Goal: Task Accomplishment & Management: Manage account settings

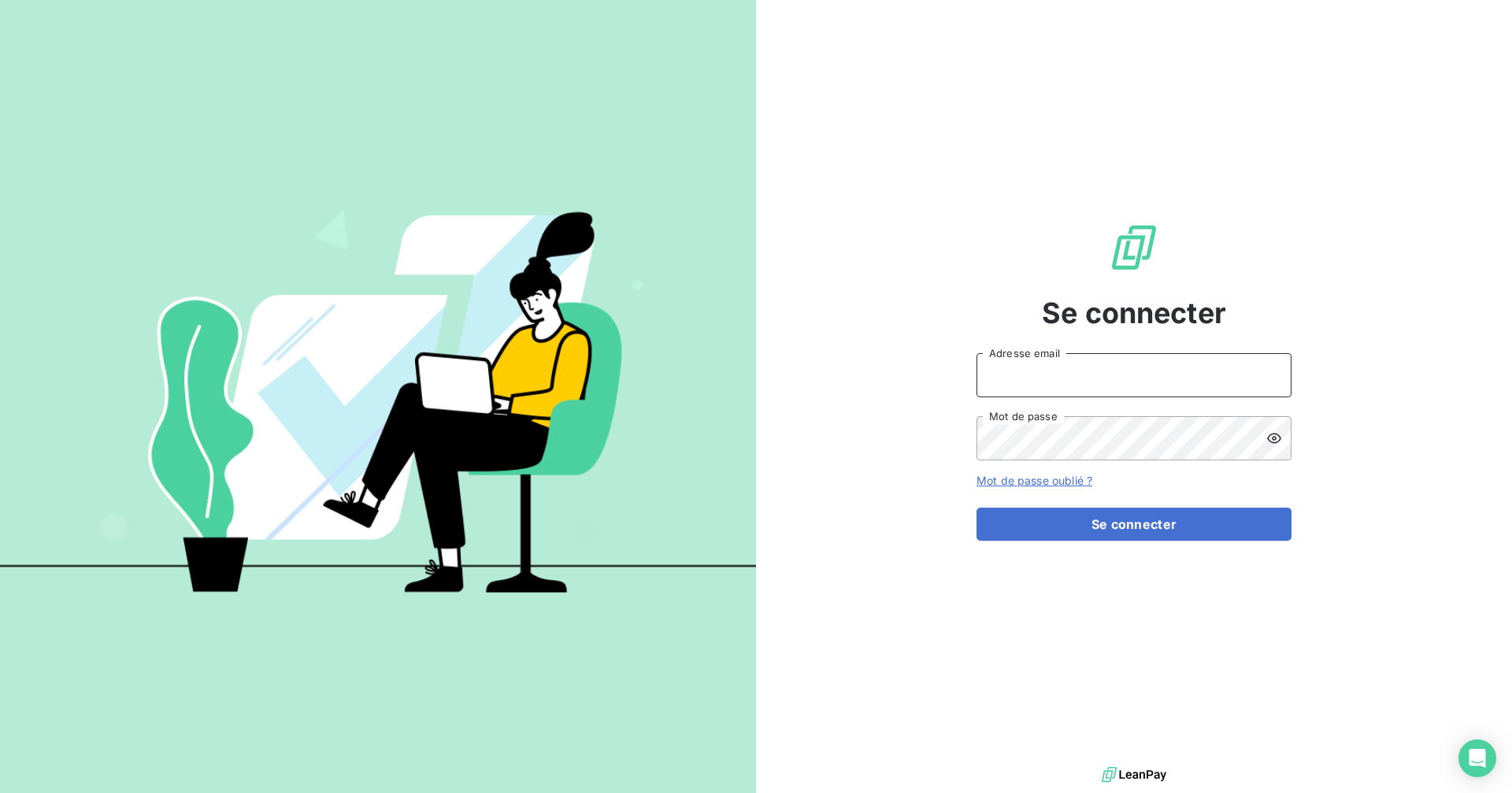
click at [1007, 372] on input "Adresse email" at bounding box center [1134, 374] width 315 height 44
type input "[EMAIL_ADDRESS][DOMAIN_NAME]"
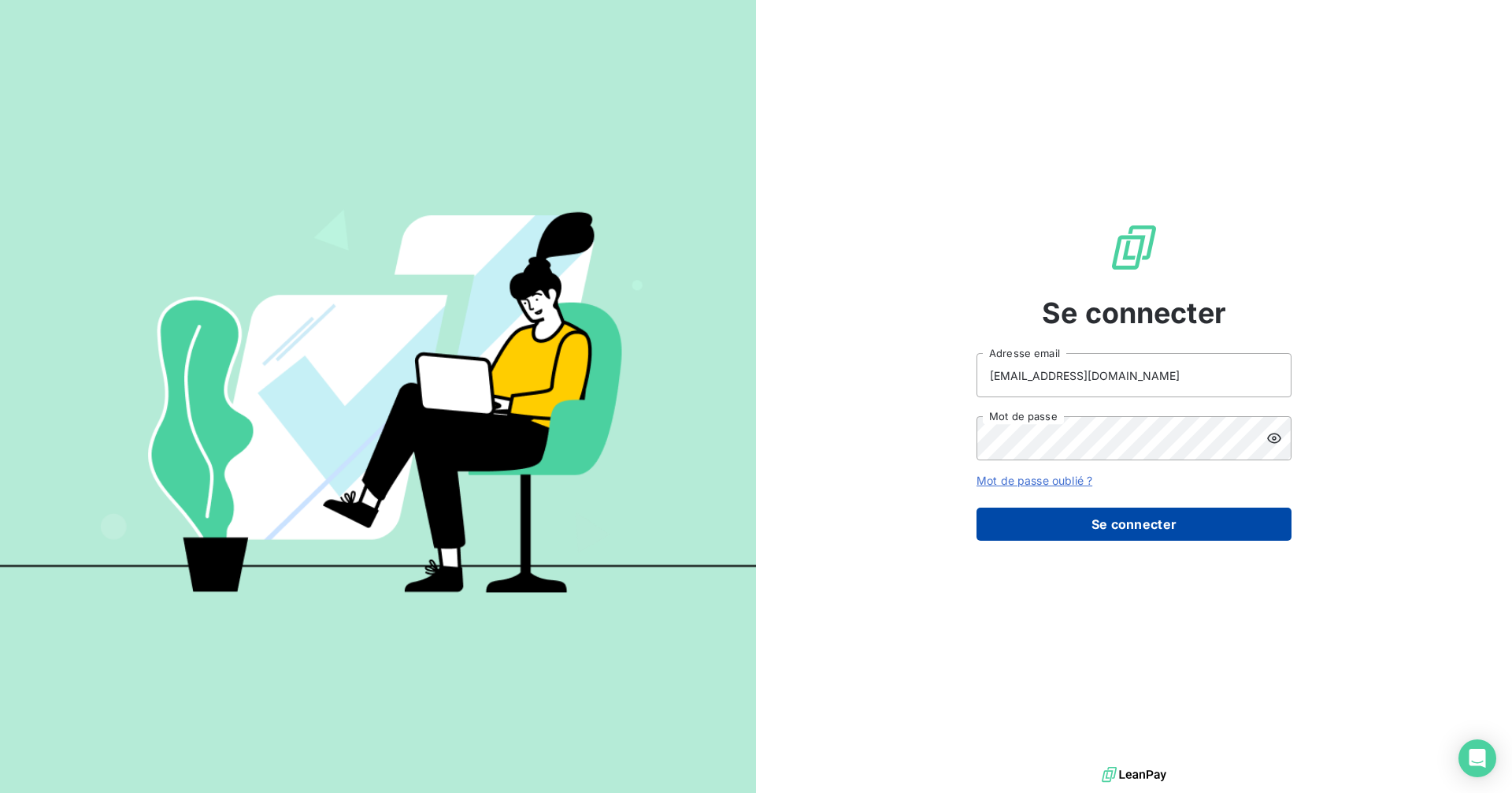
click at [1007, 528] on button "Se connecter" at bounding box center [1134, 524] width 315 height 33
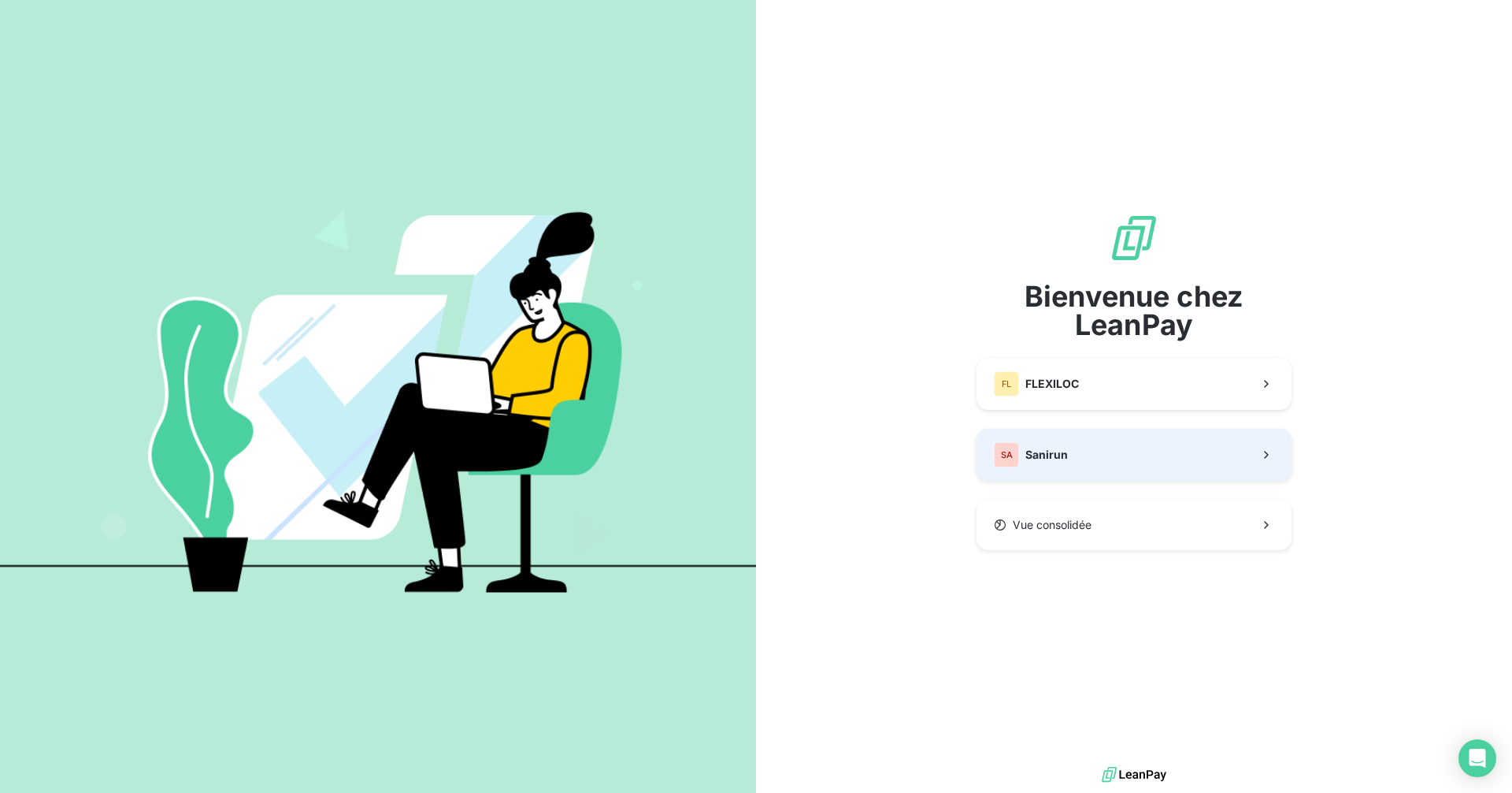
click at [1007, 497] on div "Bienvenue chez LeanPay FL FLEXILOC SA Sanirun Vue consolidée" at bounding box center [1134, 381] width 315 height 337
click at [1007, 455] on button "SA Sanirun" at bounding box center [1134, 454] width 315 height 52
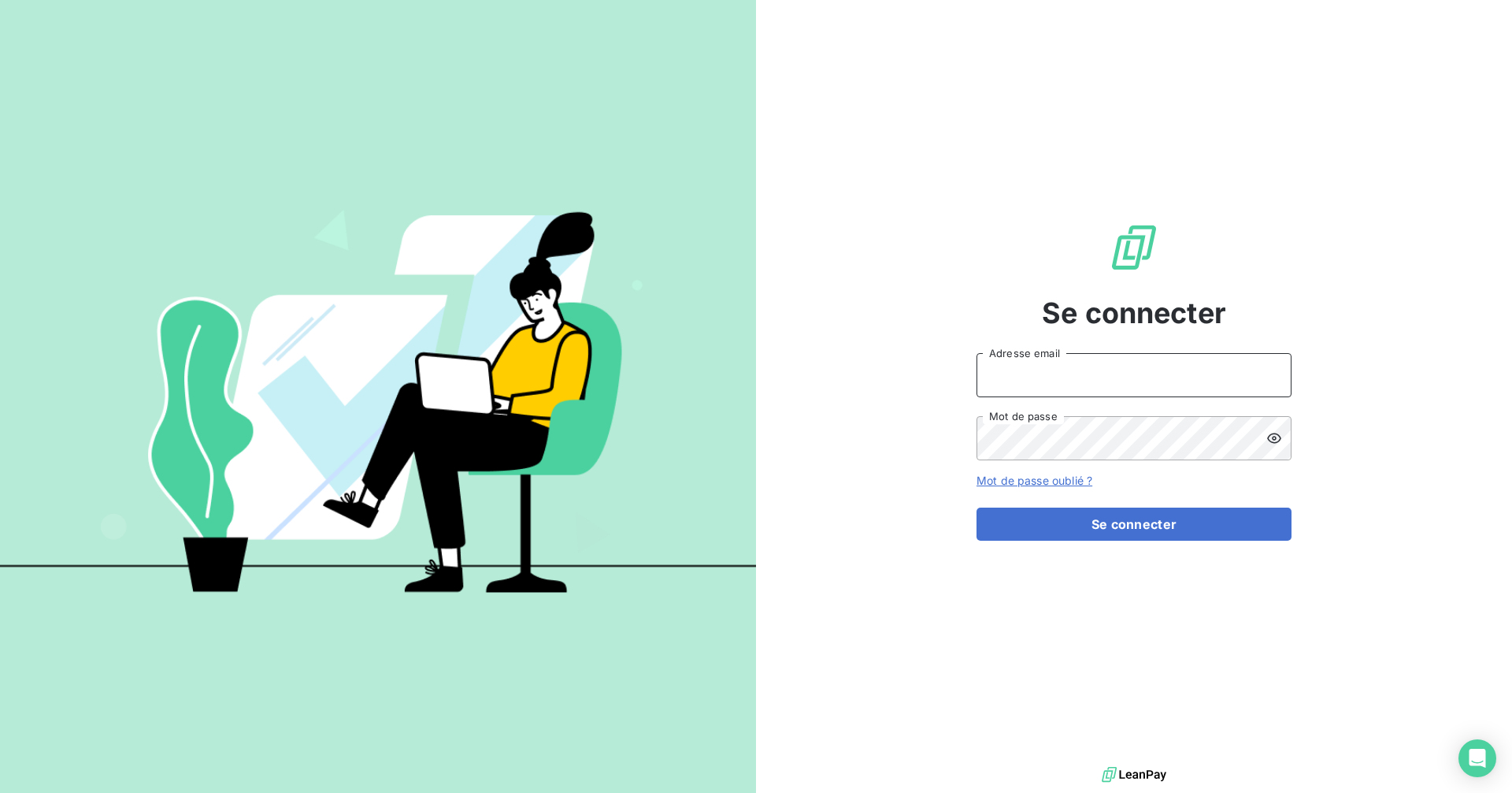
click at [1007, 353] on input "Adresse email" at bounding box center [1134, 374] width 315 height 44
type input "[EMAIL_ADDRESS][DOMAIN_NAME]"
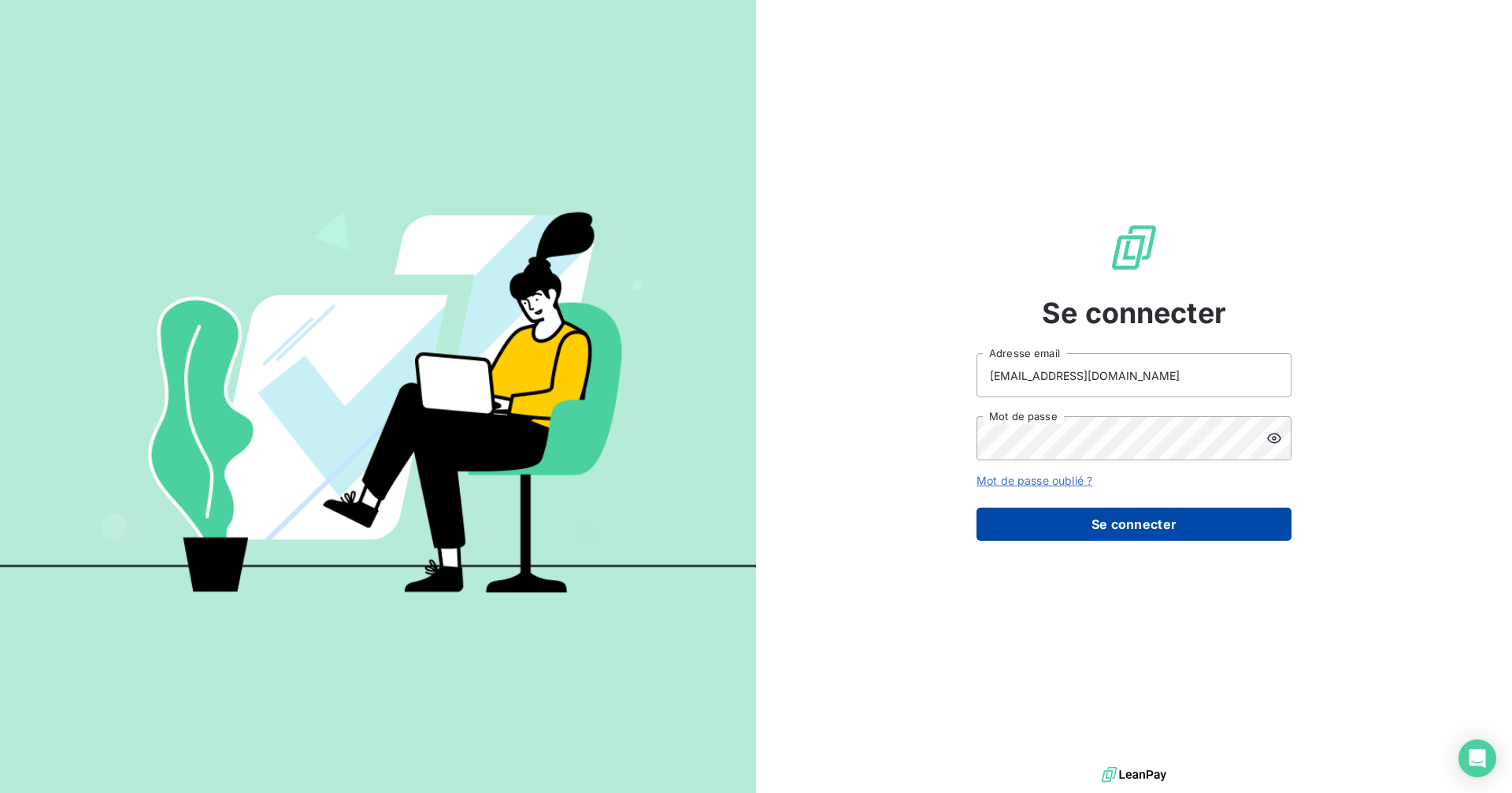
click at [1007, 524] on button "Se connecter" at bounding box center [1134, 524] width 315 height 33
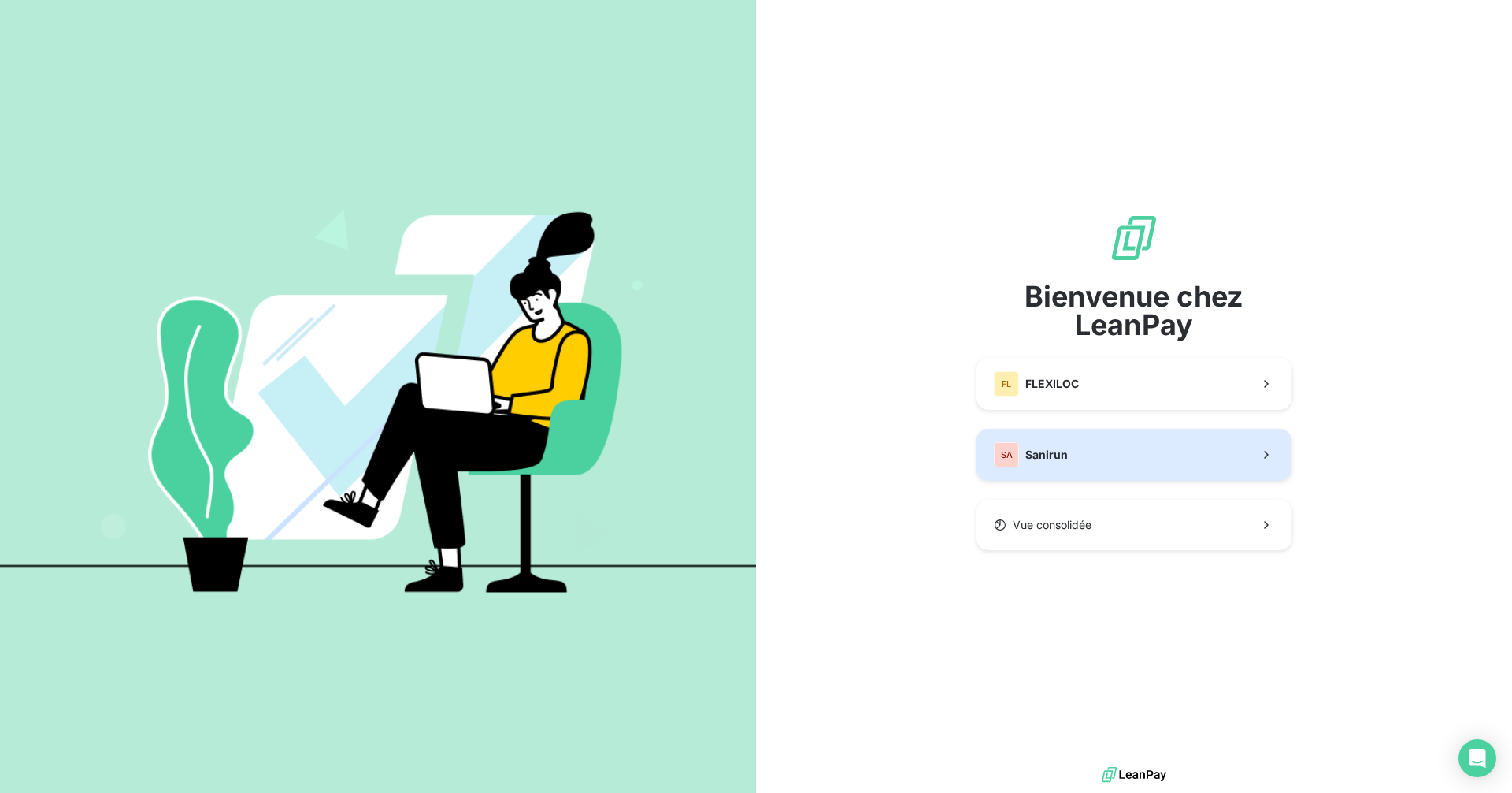
click at [1007, 455] on button "SA Sanirun" at bounding box center [1134, 454] width 315 height 52
